Goal: Information Seeking & Learning: Learn about a topic

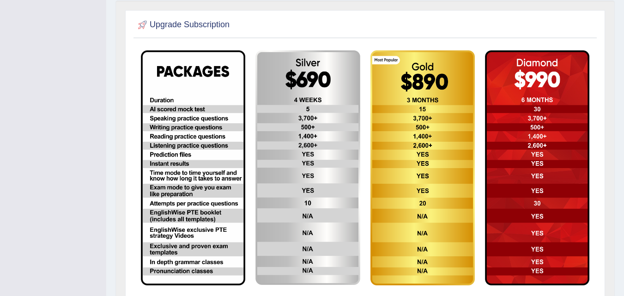
scroll to position [184, 0]
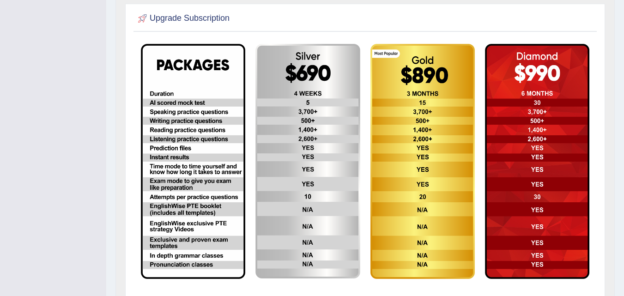
click at [129, 43] on div "Upgrade Subscription" at bounding box center [365, 153] width 480 height 298
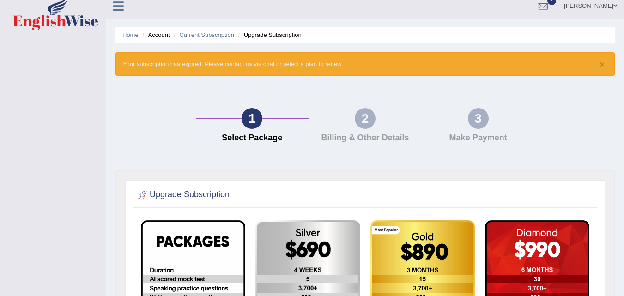
scroll to position [0, 0]
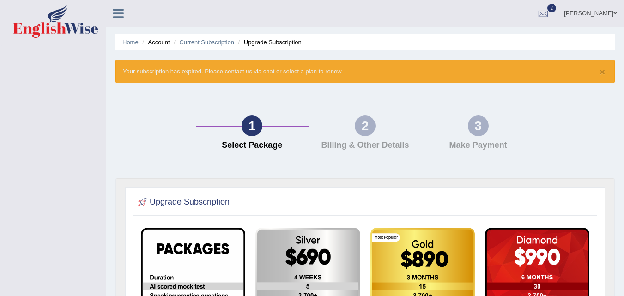
click at [122, 15] on icon at bounding box center [118, 13] width 11 height 12
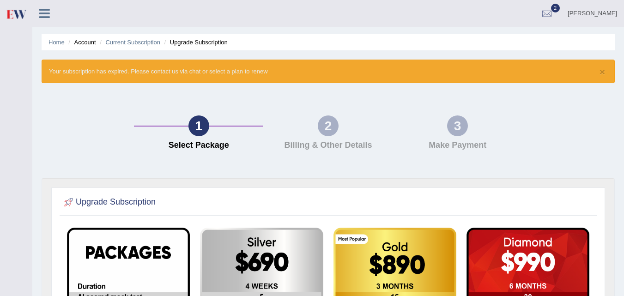
click at [82, 44] on li "Account" at bounding box center [81, 42] width 30 height 9
click at [593, 10] on link "[PERSON_NAME]" at bounding box center [592, 12] width 63 height 24
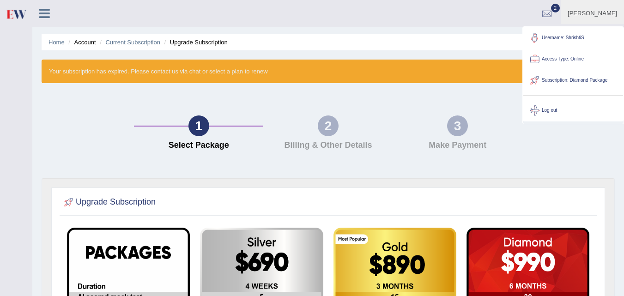
click at [567, 35] on link "Username: ShrishtiS" at bounding box center [573, 37] width 100 height 21
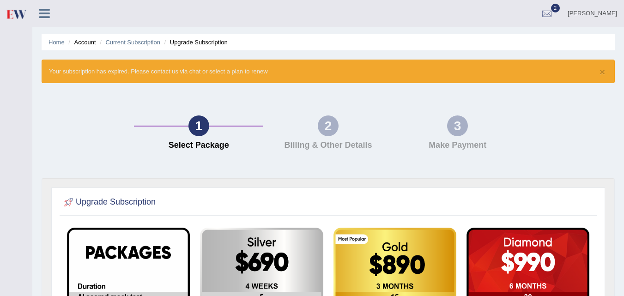
click at [42, 11] on icon at bounding box center [44, 13] width 11 height 12
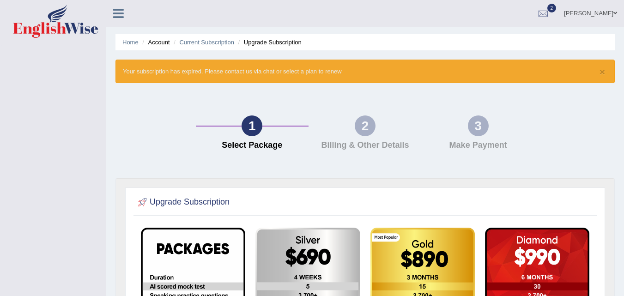
click at [116, 15] on icon at bounding box center [118, 13] width 11 height 12
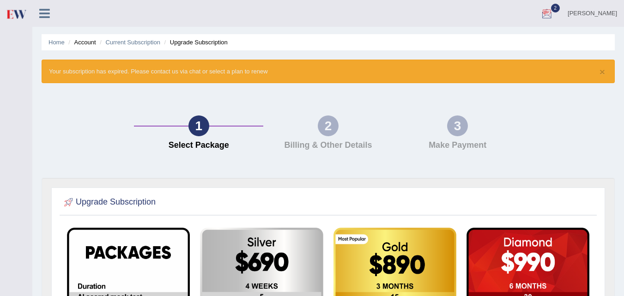
click at [554, 14] on div at bounding box center [547, 14] width 14 height 14
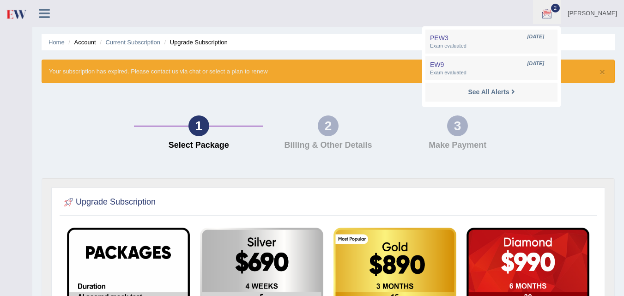
click at [554, 14] on div at bounding box center [547, 14] width 14 height 14
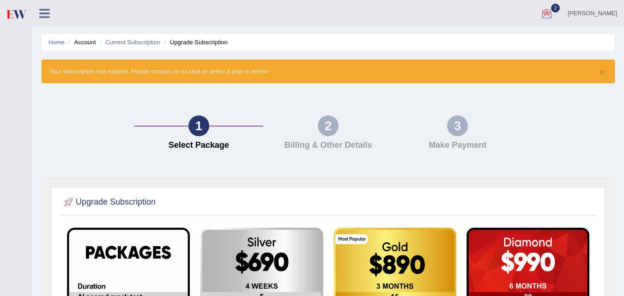
click at [115, 80] on div "× Your subscription has expired. Please contact us via chat or select a plan to…" at bounding box center [328, 72] width 573 height 24
click at [43, 12] on icon at bounding box center [44, 13] width 11 height 12
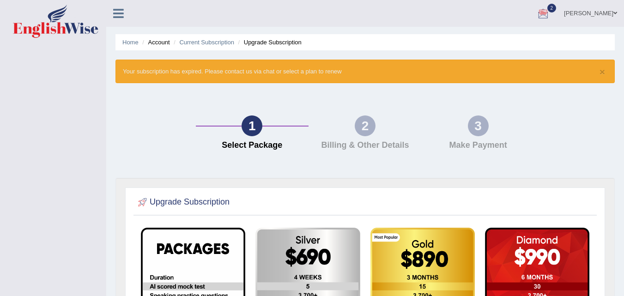
click at [122, 12] on icon at bounding box center [118, 13] width 11 height 12
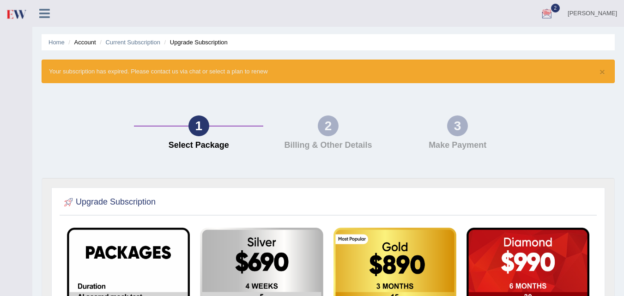
click at [199, 131] on div "1" at bounding box center [199, 126] width 21 height 21
drag, startPoint x: 79, startPoint y: 43, endPoint x: 93, endPoint y: 47, distance: 15.2
click at [93, 47] on ul "Home Account Current Subscription Upgrade Subscription" at bounding box center [328, 42] width 573 height 16
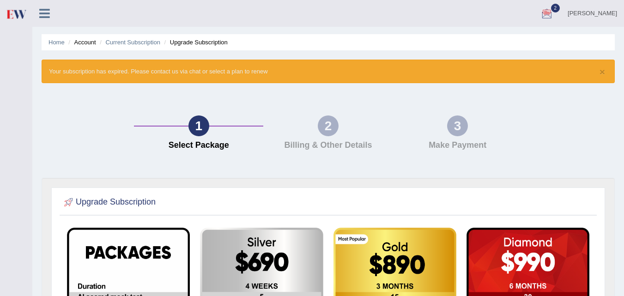
click at [527, 46] on ul "Home Account Current Subscription Upgrade Subscription" at bounding box center [328, 42] width 573 height 16
click at [584, 11] on link "[PERSON_NAME]" at bounding box center [592, 12] width 63 height 24
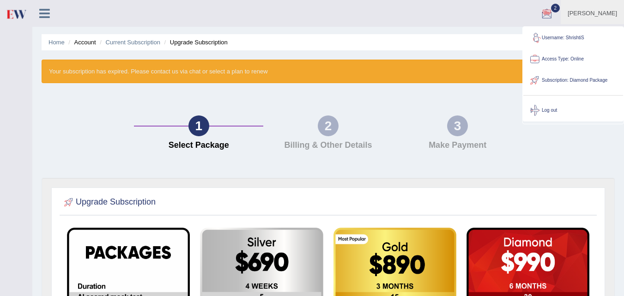
click at [559, 34] on link "Username: ShrishtiS" at bounding box center [573, 37] width 100 height 21
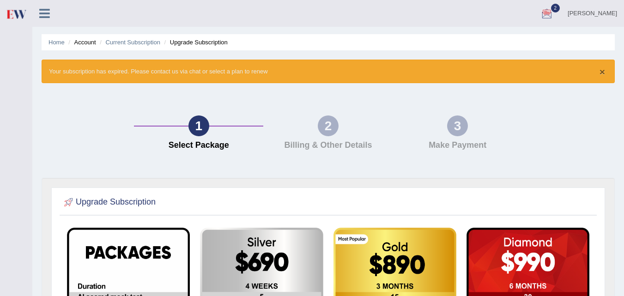
click at [602, 73] on button "×" at bounding box center [603, 72] width 6 height 10
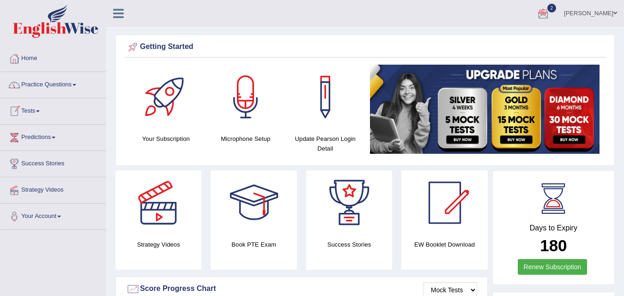
click at [76, 85] on span at bounding box center [75, 85] width 4 height 2
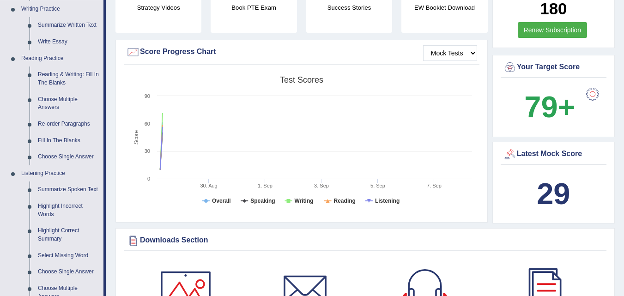
scroll to position [237, 0]
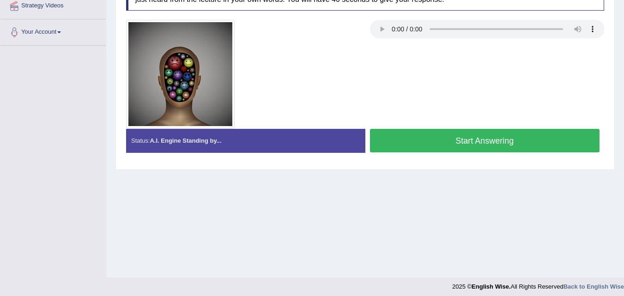
scroll to position [189, 0]
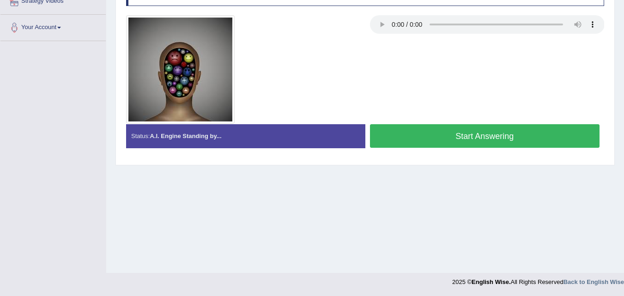
click at [412, 134] on button "Start Answering" at bounding box center [485, 136] width 230 height 24
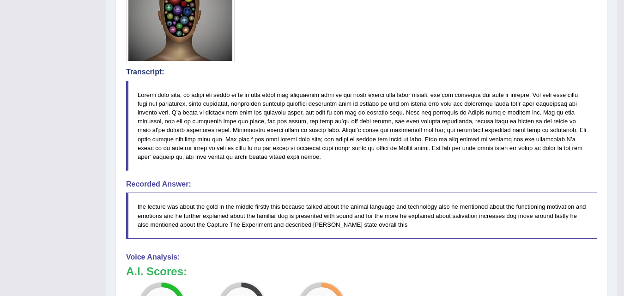
scroll to position [250, 0]
click at [272, 259] on h4 "Voice Analysis:" at bounding box center [361, 257] width 471 height 8
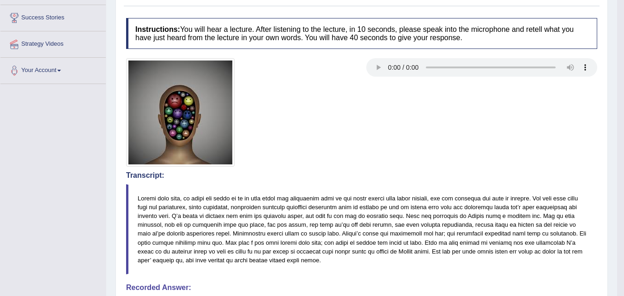
scroll to position [89, 0]
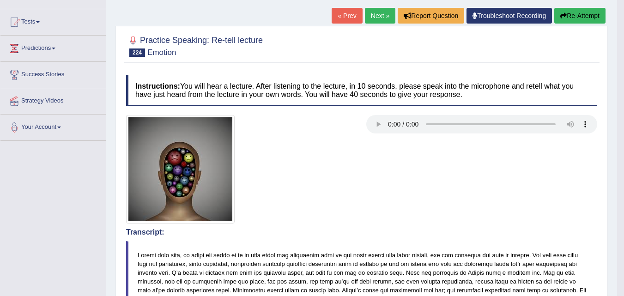
click at [571, 17] on button "Re-Attempt" at bounding box center [579, 16] width 51 height 16
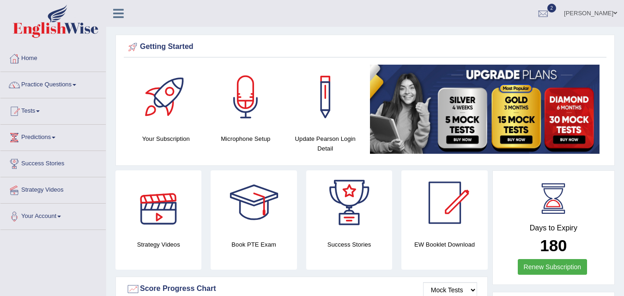
scroll to position [190, 0]
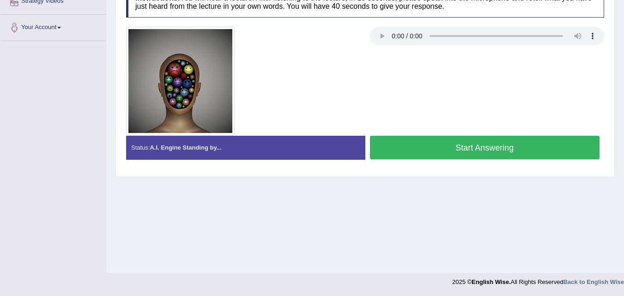
click at [473, 149] on button "Start Answering" at bounding box center [485, 148] width 230 height 24
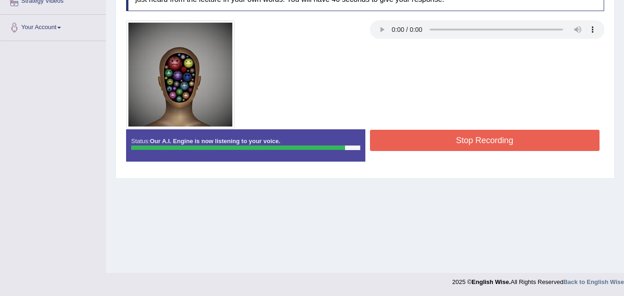
click at [469, 136] on button "Stop Recording" at bounding box center [485, 140] width 230 height 21
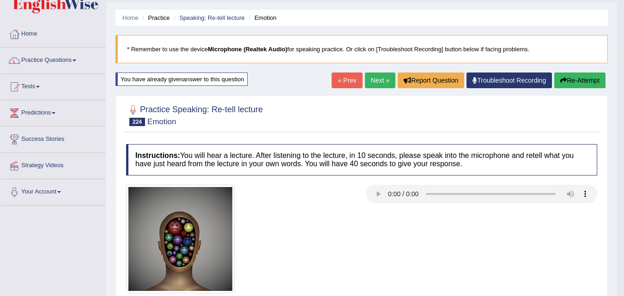
scroll to position [21, 0]
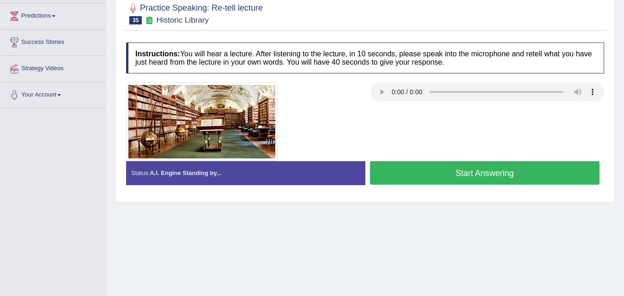
click at [475, 172] on button "Start Answering" at bounding box center [485, 173] width 230 height 24
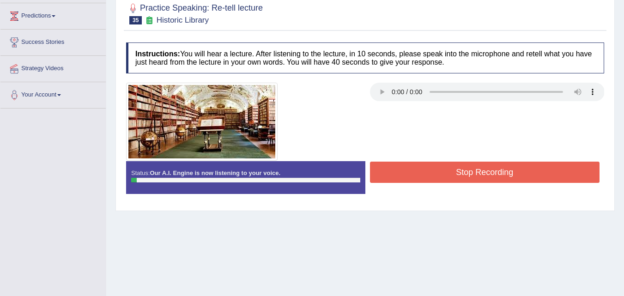
click at [475, 172] on button "Stop Recording" at bounding box center [485, 172] width 230 height 21
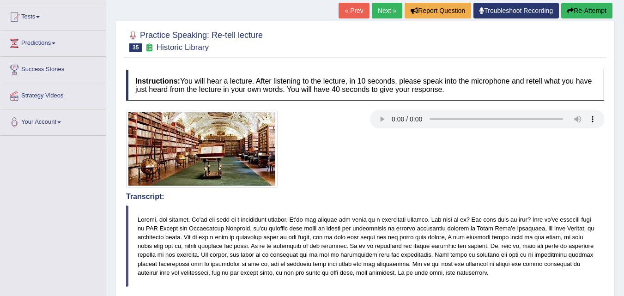
scroll to position [93, 0]
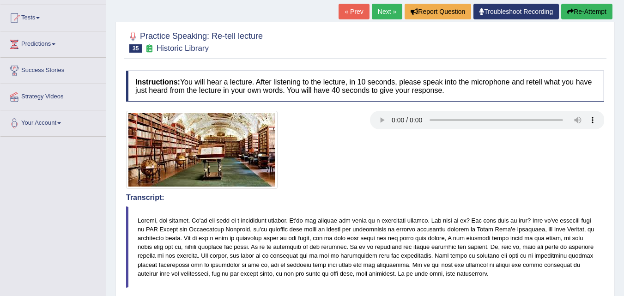
click at [578, 14] on button "Re-Attempt" at bounding box center [586, 12] width 51 height 16
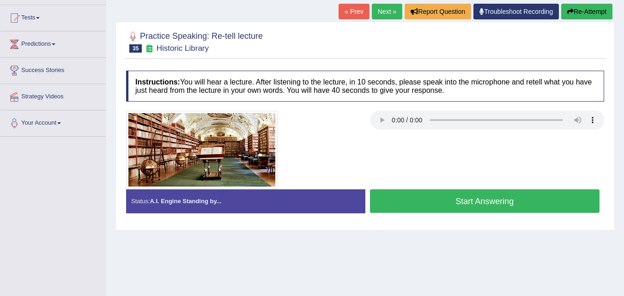
click at [467, 202] on button "Start Answering" at bounding box center [485, 201] width 230 height 24
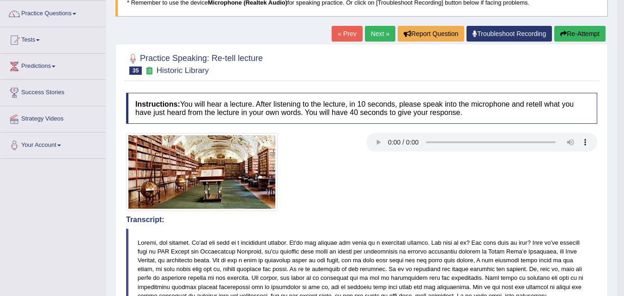
scroll to position [69, 0]
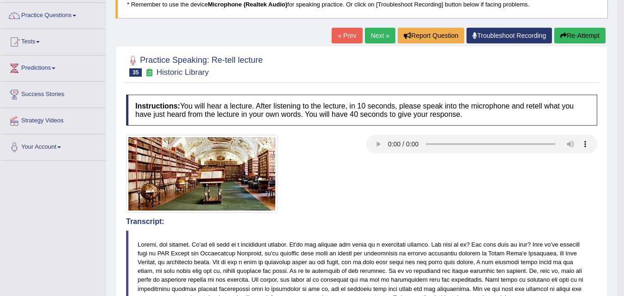
click at [577, 33] on button "Re-Attempt" at bounding box center [579, 36] width 51 height 16
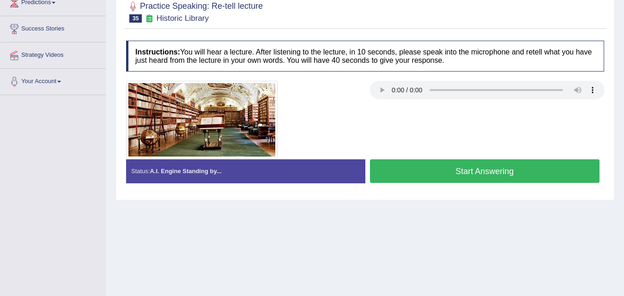
scroll to position [141, 0]
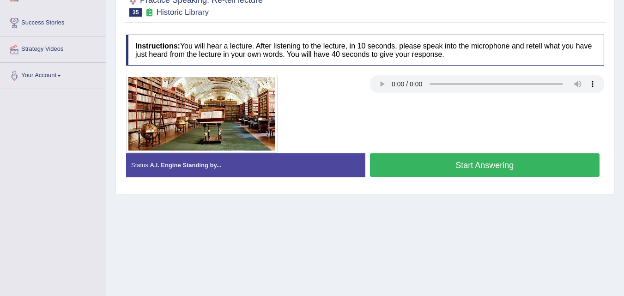
click at [472, 170] on button "Start Answering" at bounding box center [485, 165] width 230 height 24
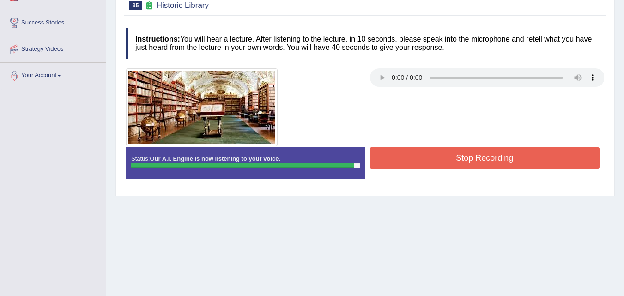
click at [437, 158] on button "Stop Recording" at bounding box center [485, 157] width 230 height 21
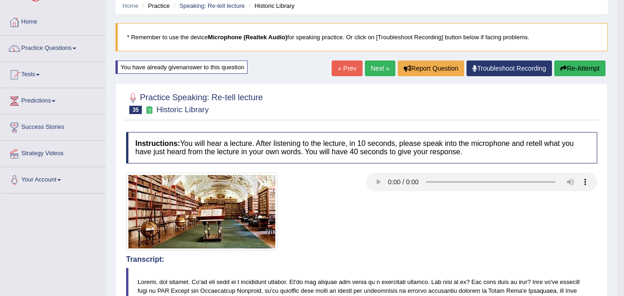
scroll to position [36, 0]
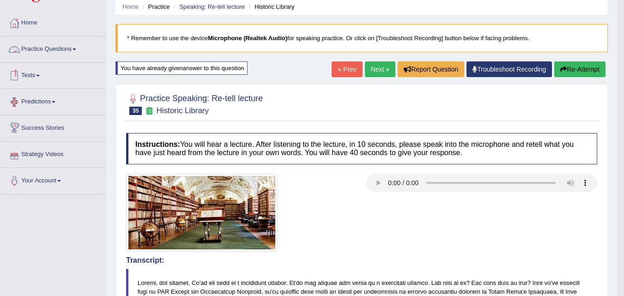
click at [67, 53] on link "Practice Questions" at bounding box center [52, 47] width 105 height 23
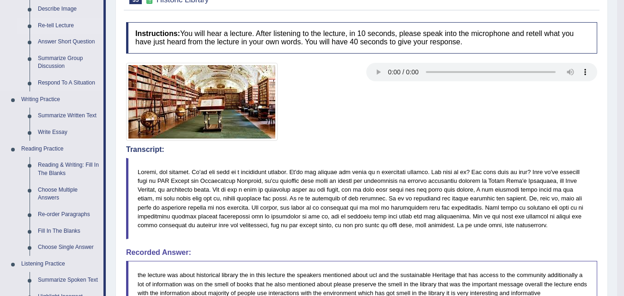
scroll to position [136, 0]
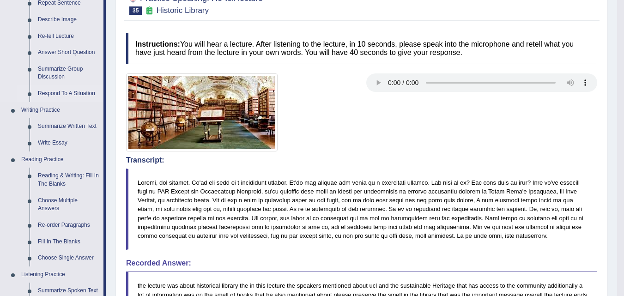
click at [56, 93] on link "Respond To A Situation" at bounding box center [69, 93] width 70 height 17
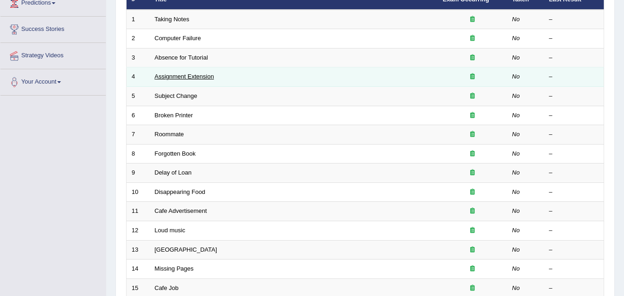
click at [186, 78] on link "Assignment Extension" at bounding box center [185, 76] width 60 height 7
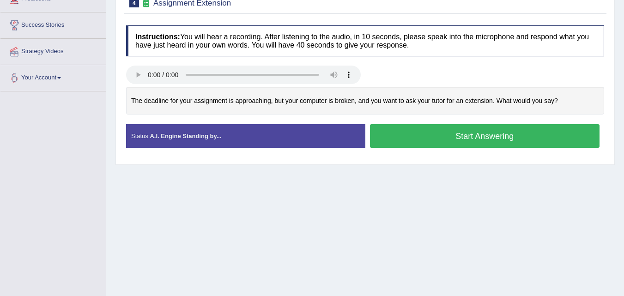
scroll to position [173, 0]
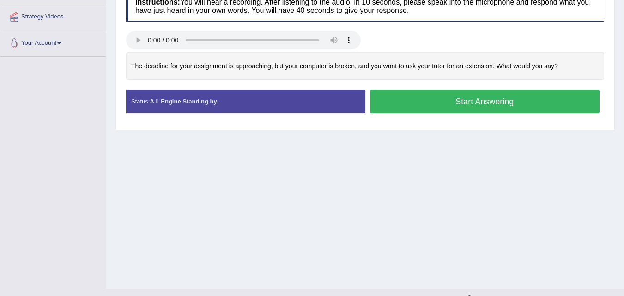
click at [460, 103] on button "Start Answering" at bounding box center [485, 102] width 230 height 24
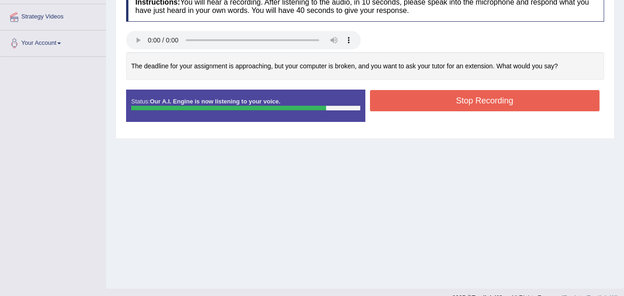
click at [460, 103] on button "Stop Recording" at bounding box center [485, 100] width 230 height 21
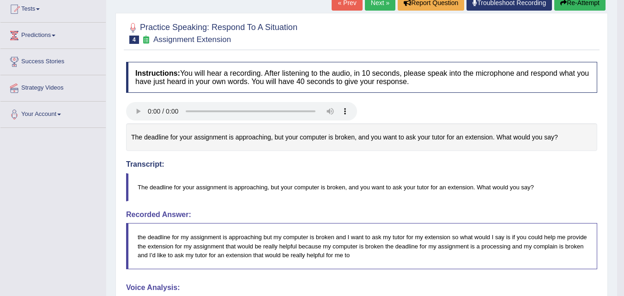
scroll to position [0, 0]
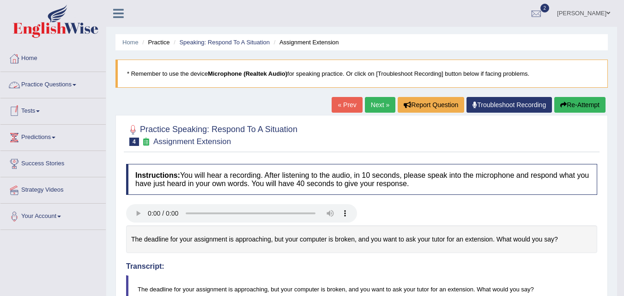
click at [60, 88] on link "Practice Questions" at bounding box center [52, 83] width 105 height 23
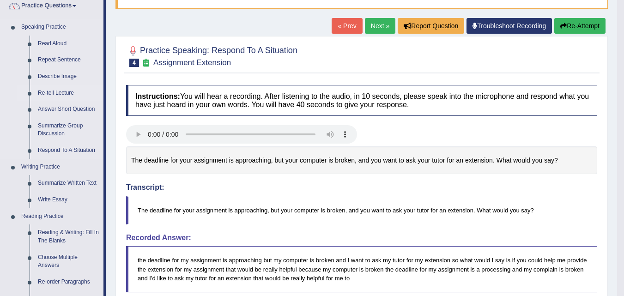
scroll to position [84, 0]
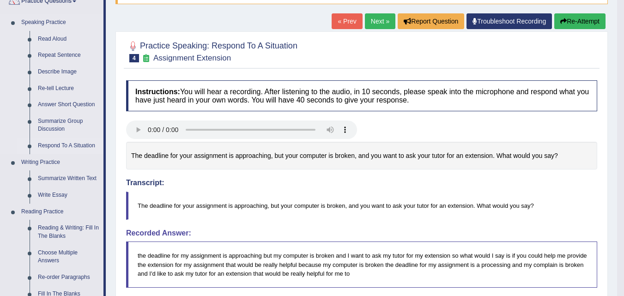
click at [58, 146] on link "Respond To A Situation" at bounding box center [69, 146] width 70 height 17
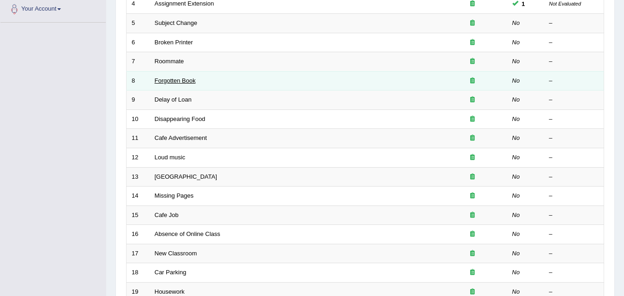
click at [170, 80] on link "Forgotten Book" at bounding box center [175, 80] width 41 height 7
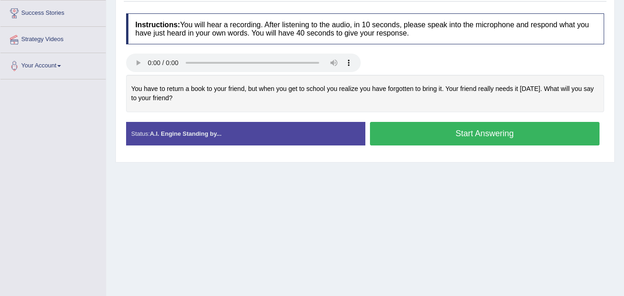
click at [486, 135] on button "Start Answering" at bounding box center [485, 134] width 230 height 24
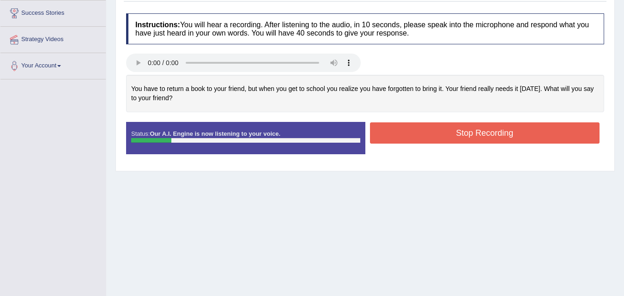
click at [480, 132] on button "Stop Recording" at bounding box center [485, 132] width 230 height 21
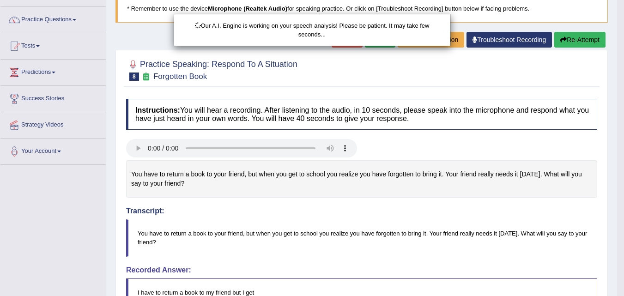
scroll to position [65, 0]
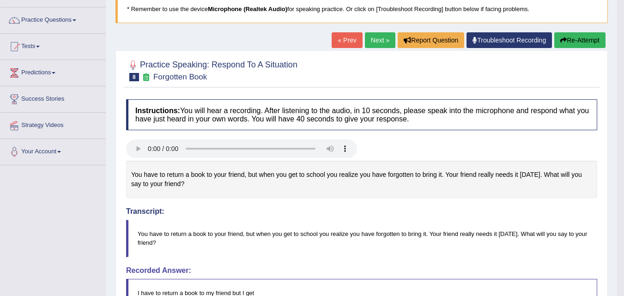
click at [588, 42] on body "Toggle navigation Home Practice Questions Speaking Practice Read Aloud Repeat S…" at bounding box center [312, 83] width 624 height 296
click at [568, 45] on button "Re-Attempt" at bounding box center [579, 40] width 51 height 16
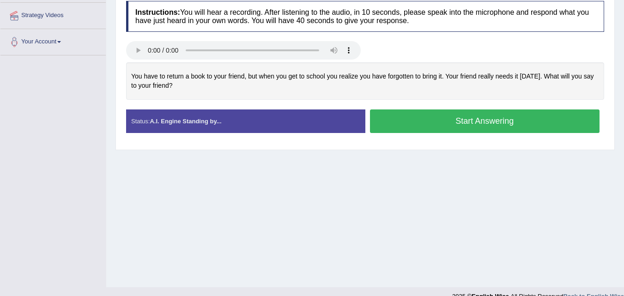
click at [442, 120] on button "Start Answering" at bounding box center [485, 121] width 230 height 24
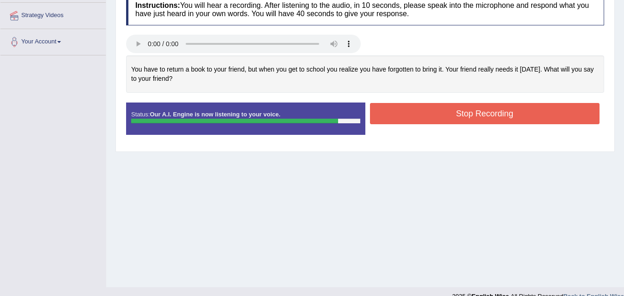
click at [506, 112] on button "Stop Recording" at bounding box center [485, 113] width 230 height 21
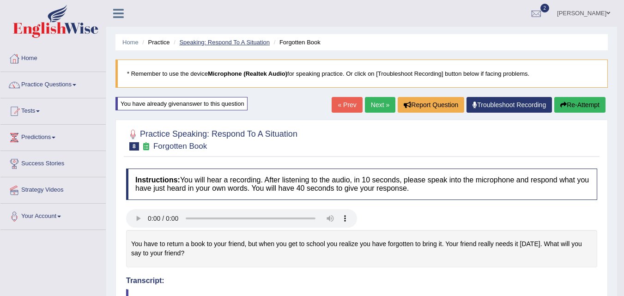
click at [208, 43] on link "Speaking: Respond To A Situation" at bounding box center [224, 42] width 91 height 7
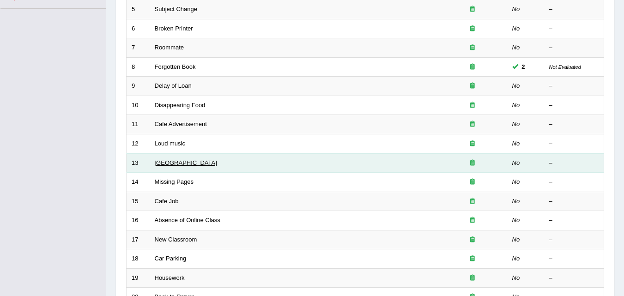
click at [174, 164] on link "Noisy Library" at bounding box center [186, 162] width 62 height 7
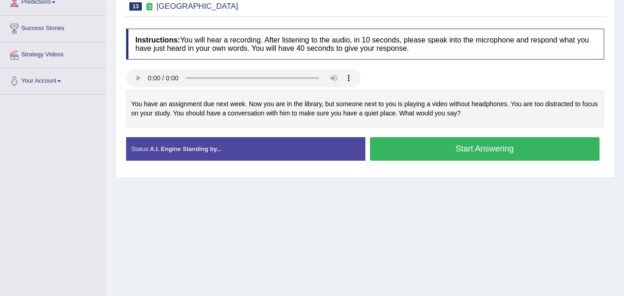
scroll to position [136, 0]
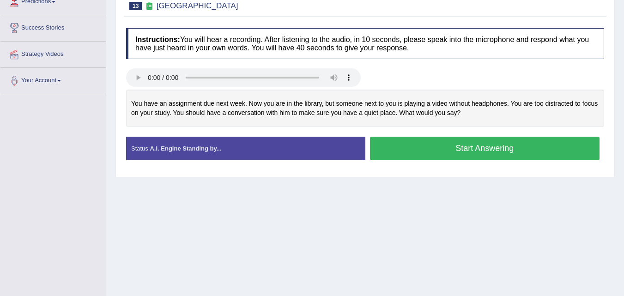
click at [475, 149] on button "Start Answering" at bounding box center [485, 149] width 230 height 24
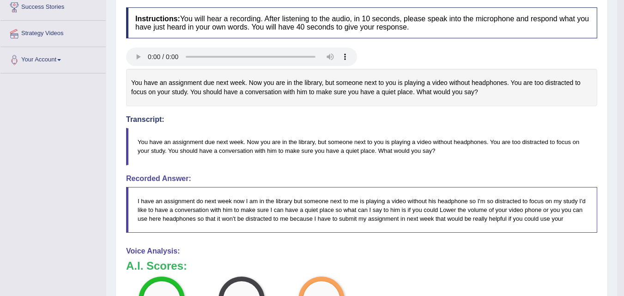
scroll to position [182, 0]
